Goal: Find specific page/section: Find specific page/section

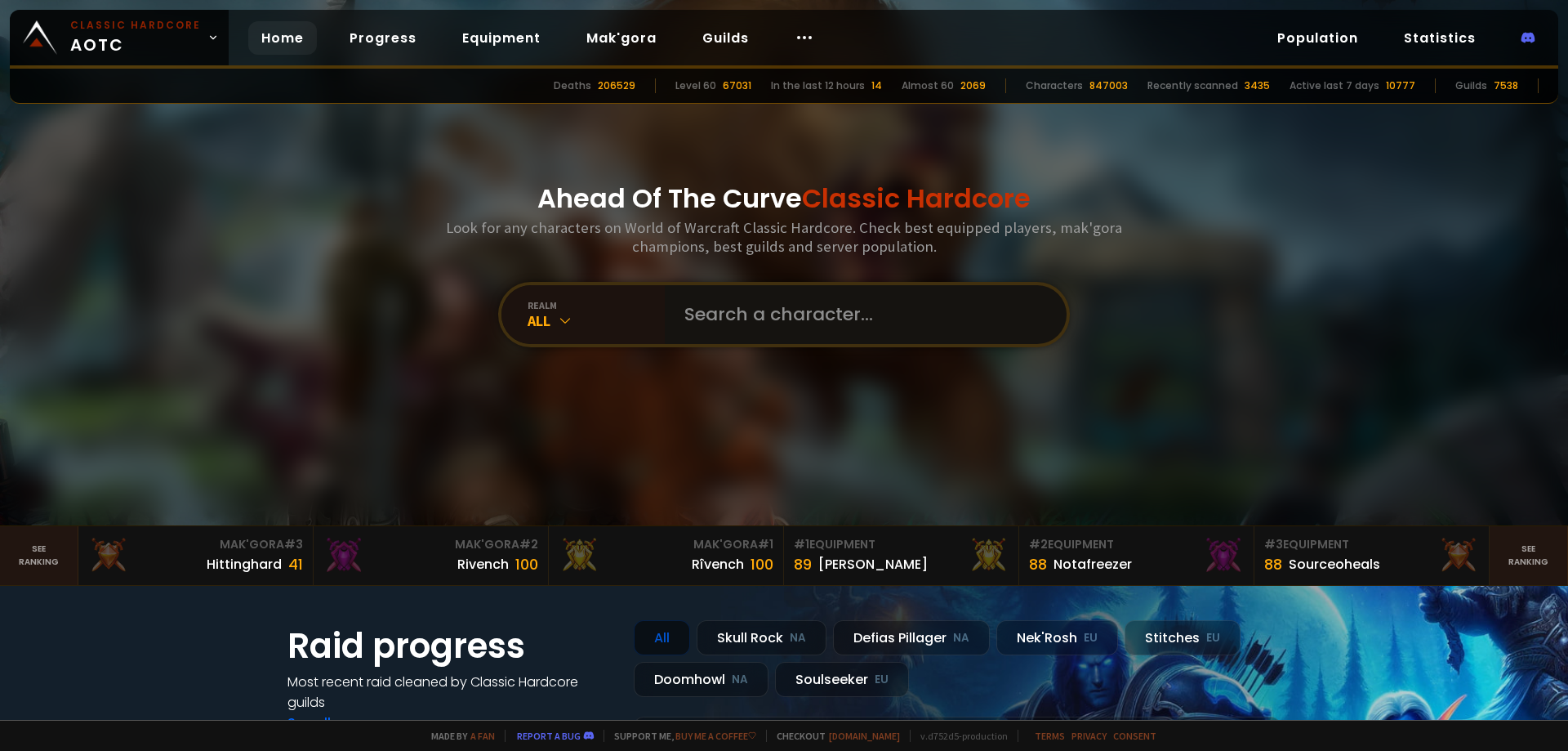
click at [693, 304] on input "text" at bounding box center [861, 314] width 372 height 59
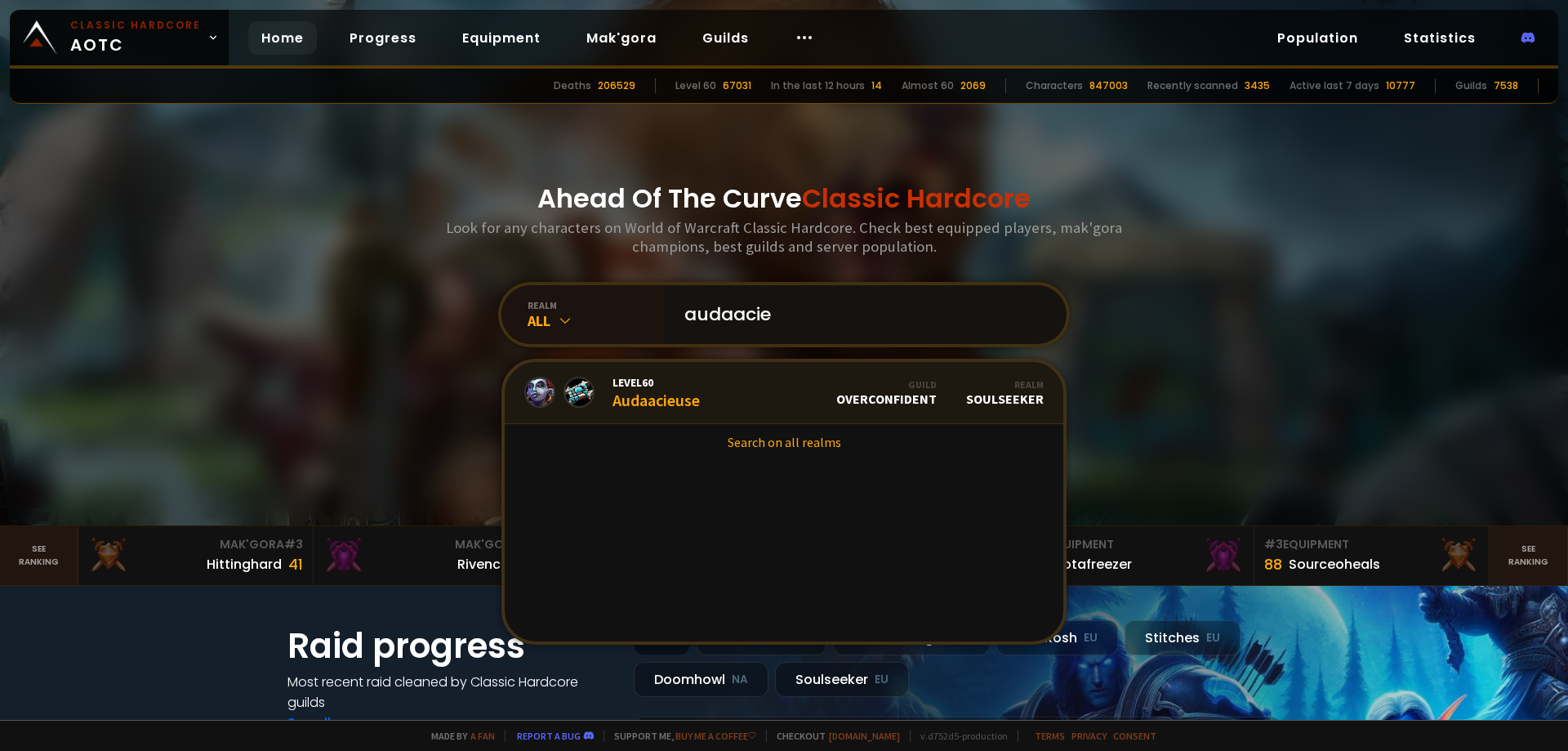
type input "audaacie"
click at [699, 392] on link "Level 60 Audaacieuse Guild Overconfident Realm Soulseeker" at bounding box center [783, 393] width 559 height 62
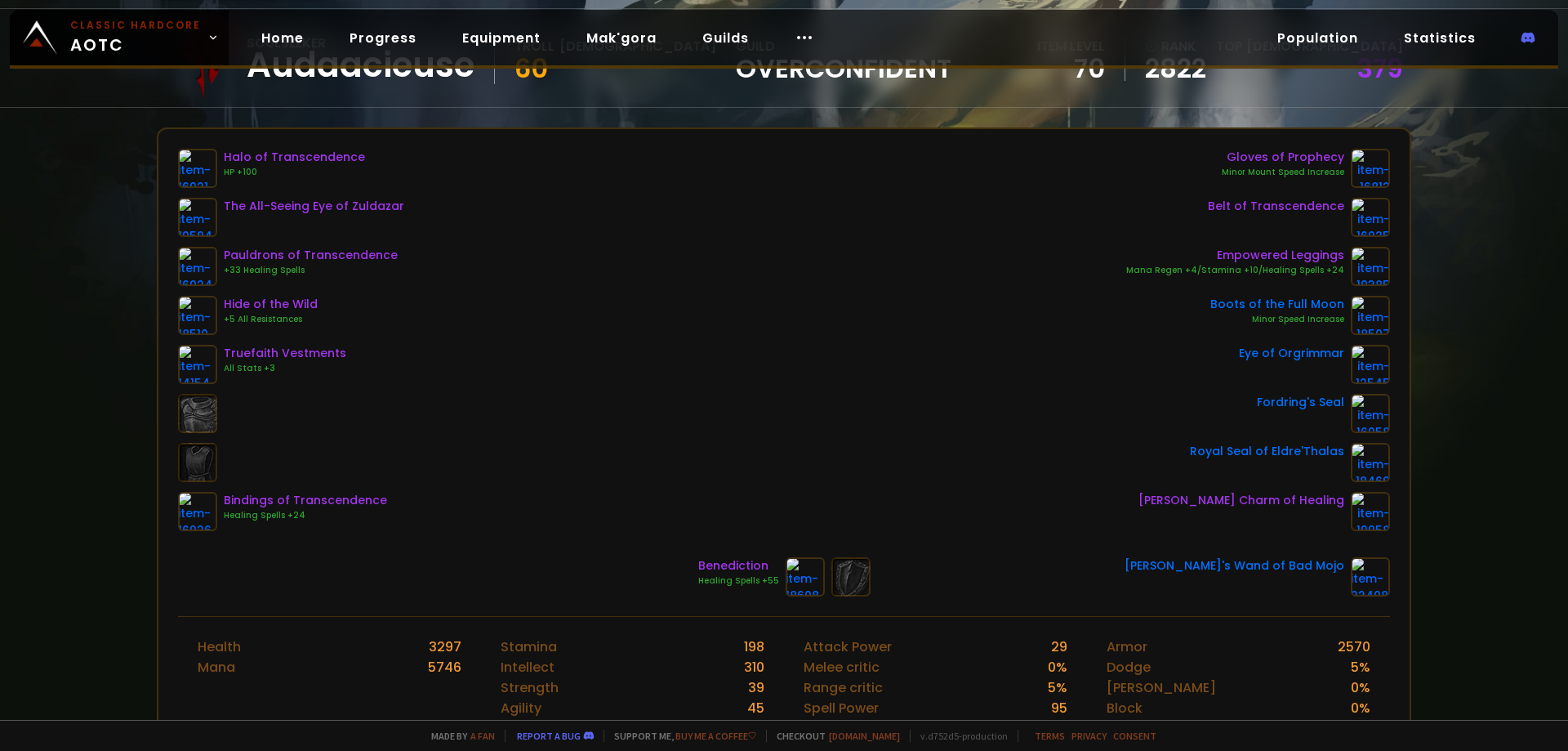
scroll to position [163, 0]
